Goal: Information Seeking & Learning: Learn about a topic

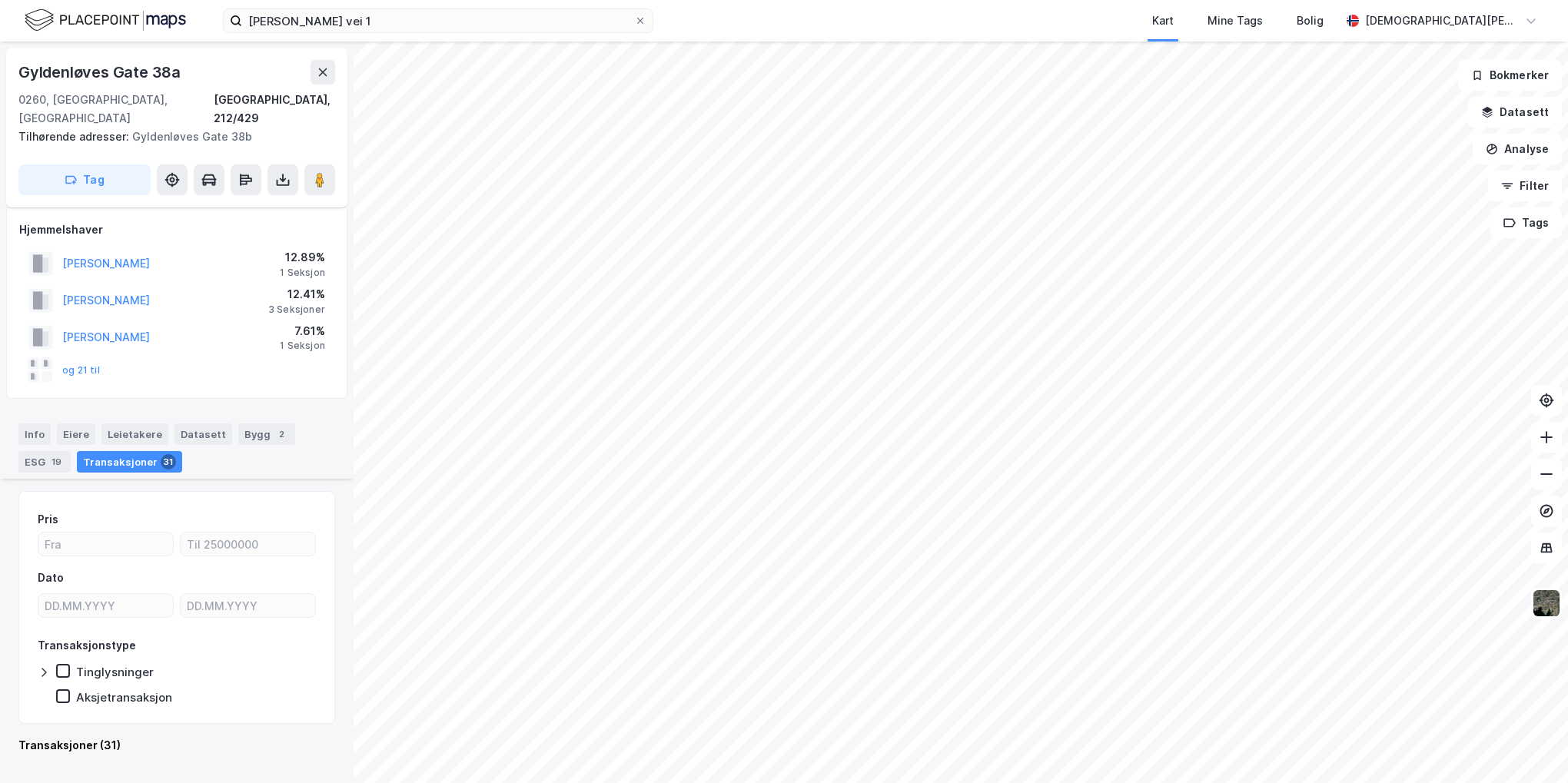
scroll to position [2460, 0]
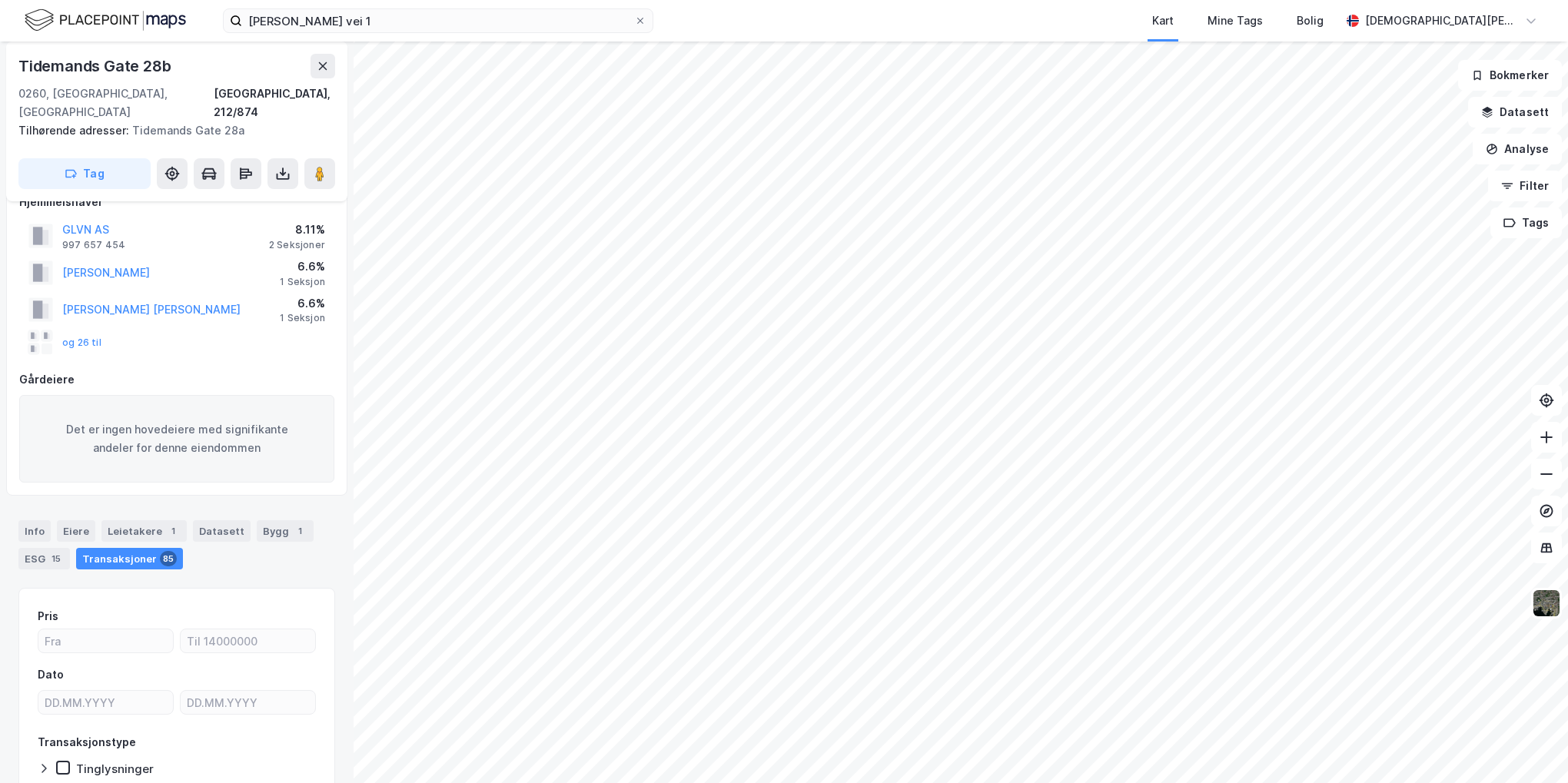
scroll to position [24, 0]
click at [31, 524] on div "Info" at bounding box center [34, 535] width 32 height 21
